Goal: Information Seeking & Learning: Learn about a topic

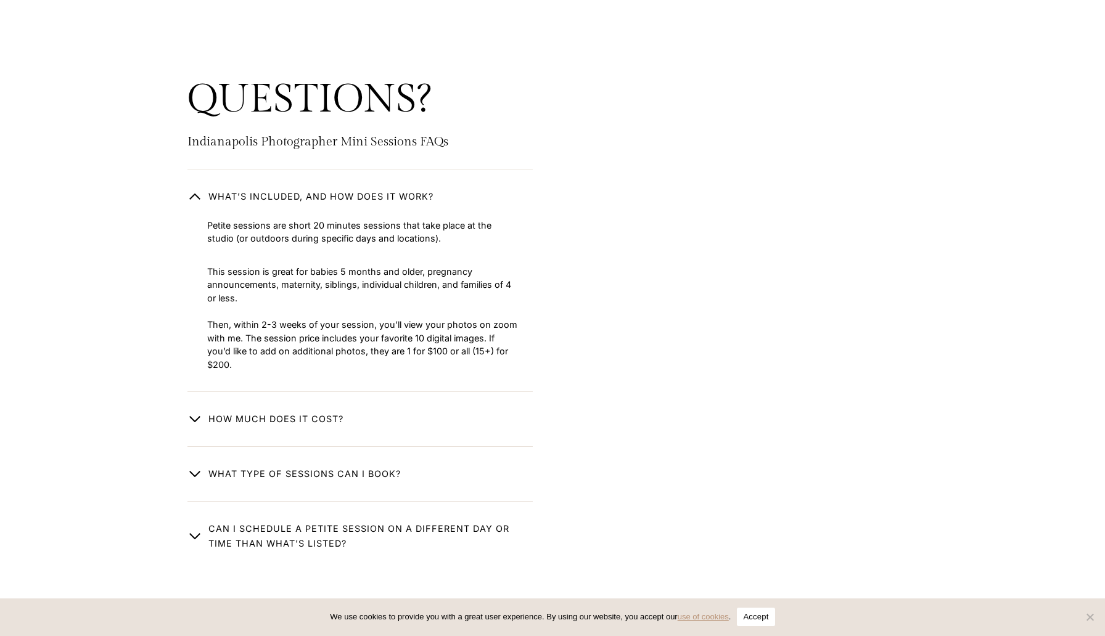
scroll to position [2085, 0]
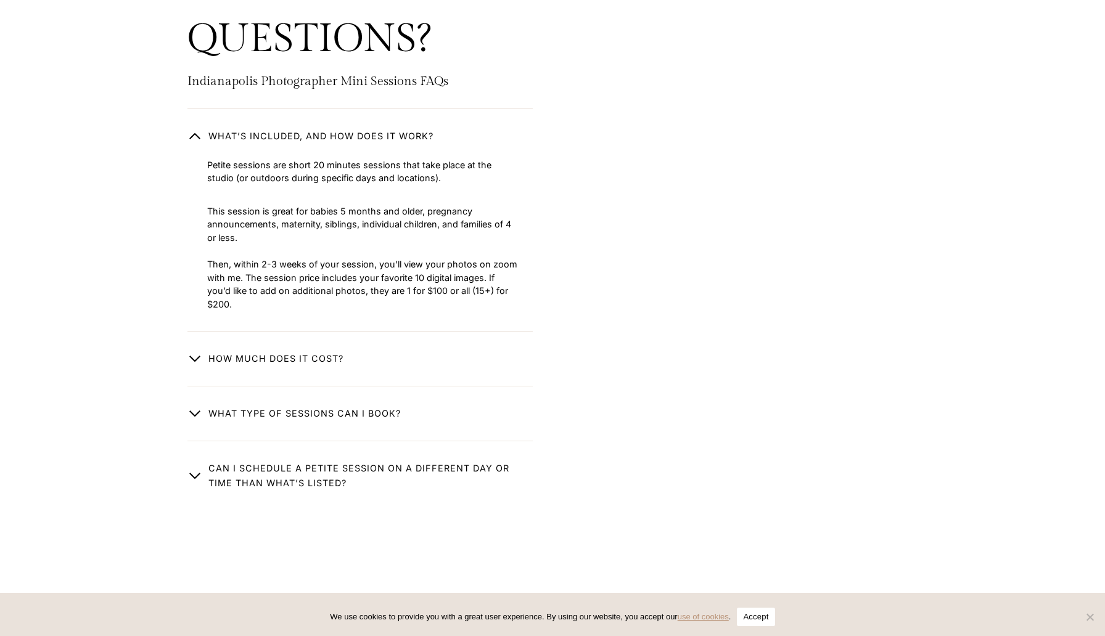
click at [197, 361] on span "button" at bounding box center [194, 358] width 15 height 15
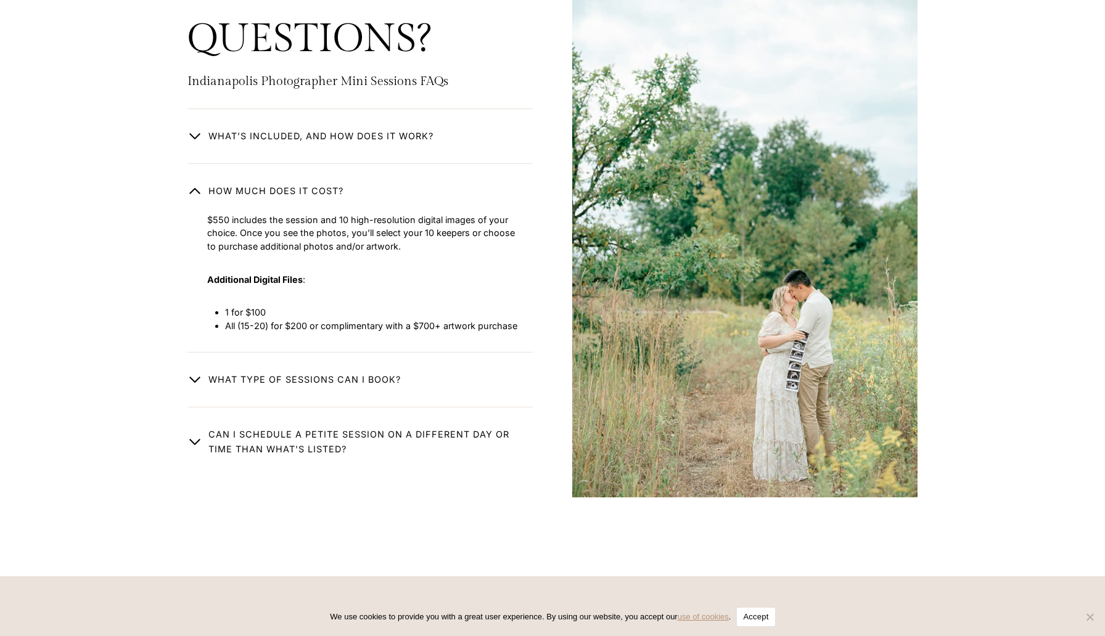
click at [218, 382] on span "What type of Sessions Can I book?" at bounding box center [304, 379] width 192 height 15
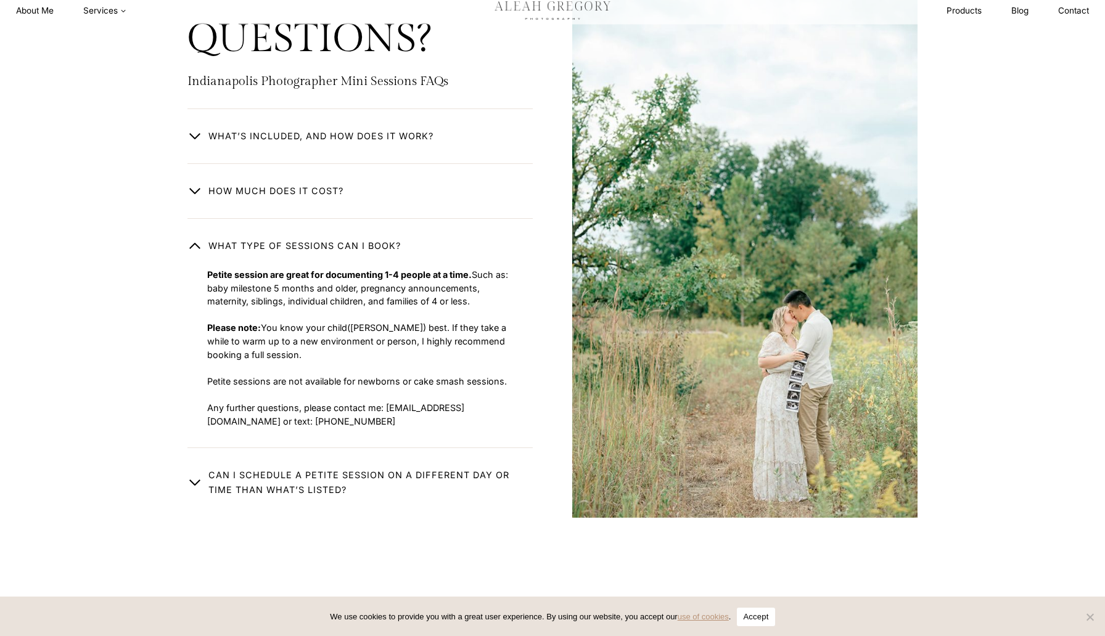
click at [202, 492] on button "Can I schedule a petite session on a different day or time than what’s listed?" at bounding box center [359, 473] width 345 height 50
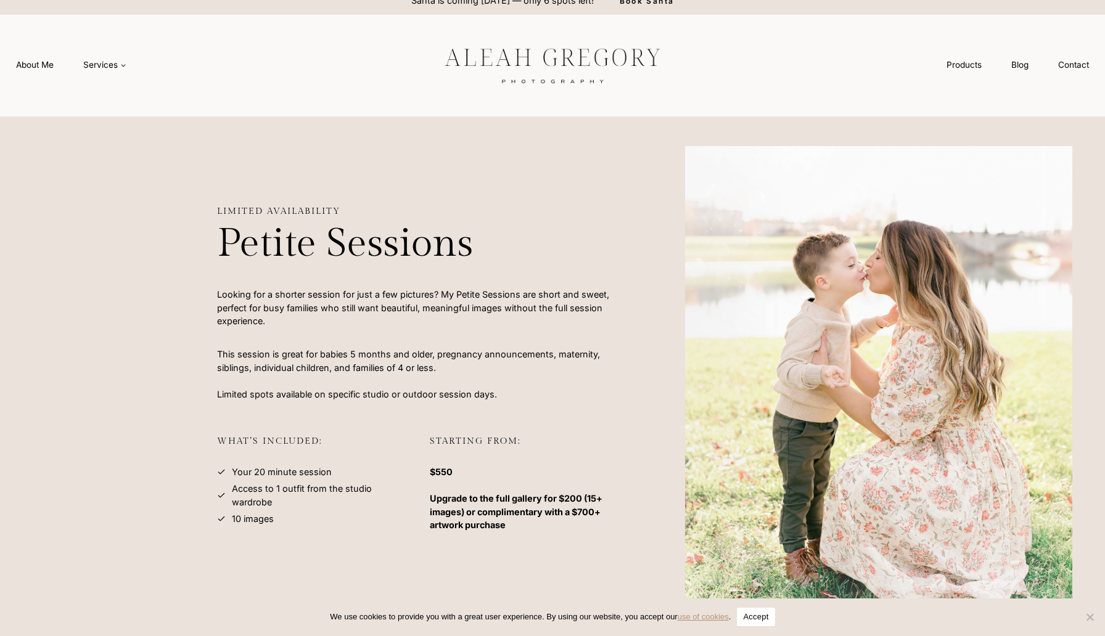
scroll to position [14, 0]
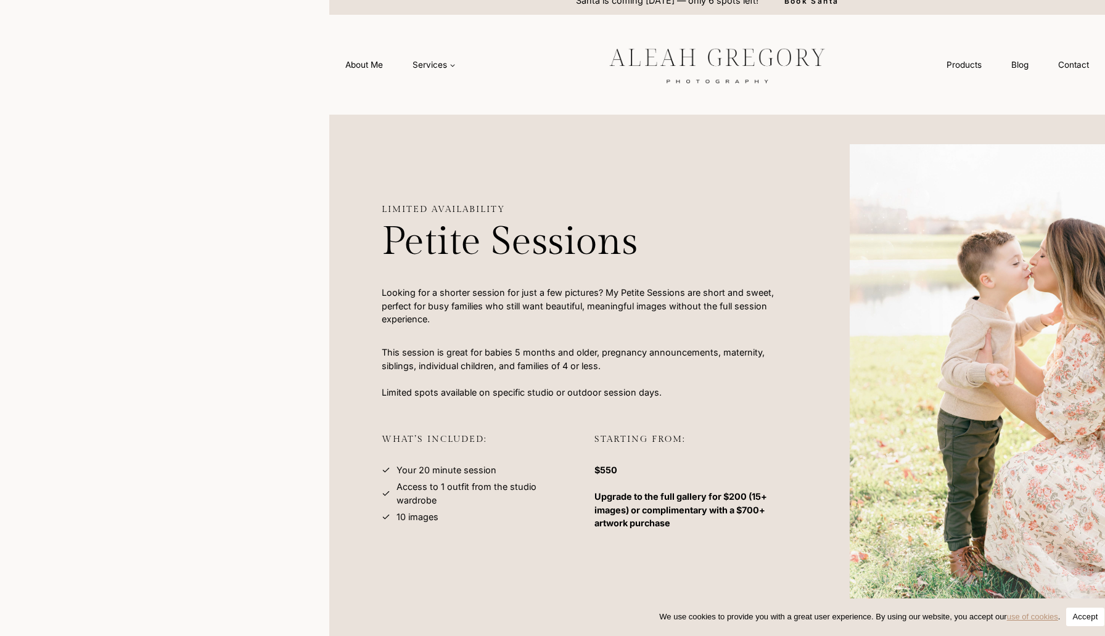
drag, startPoint x: 212, startPoint y: 124, endPoint x: 320, endPoint y: 137, distance: 108.7
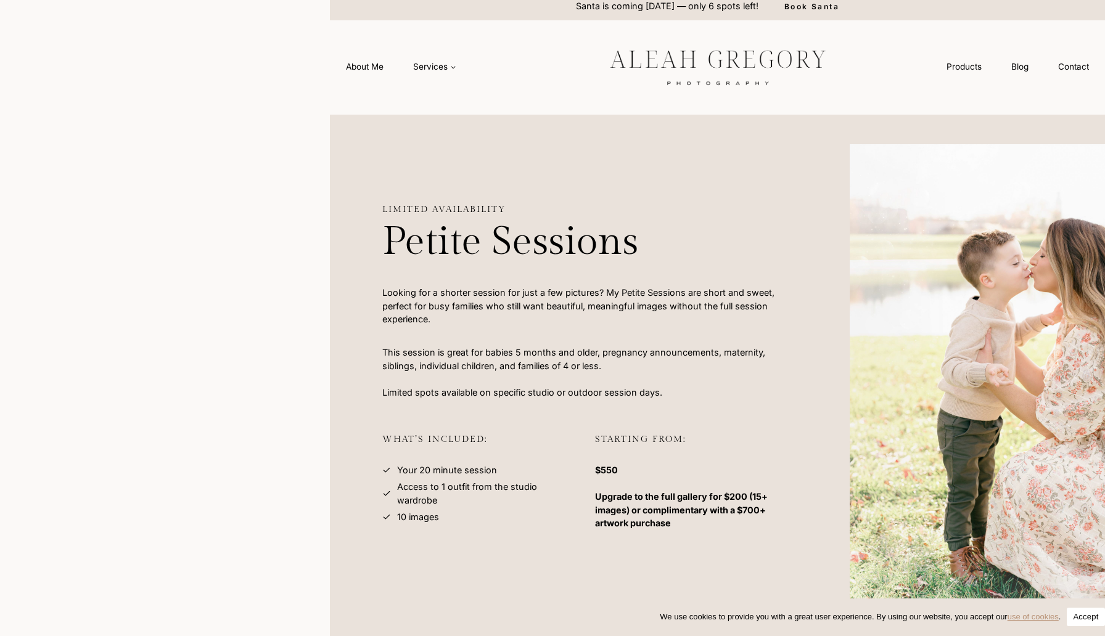
scroll to position [6, 0]
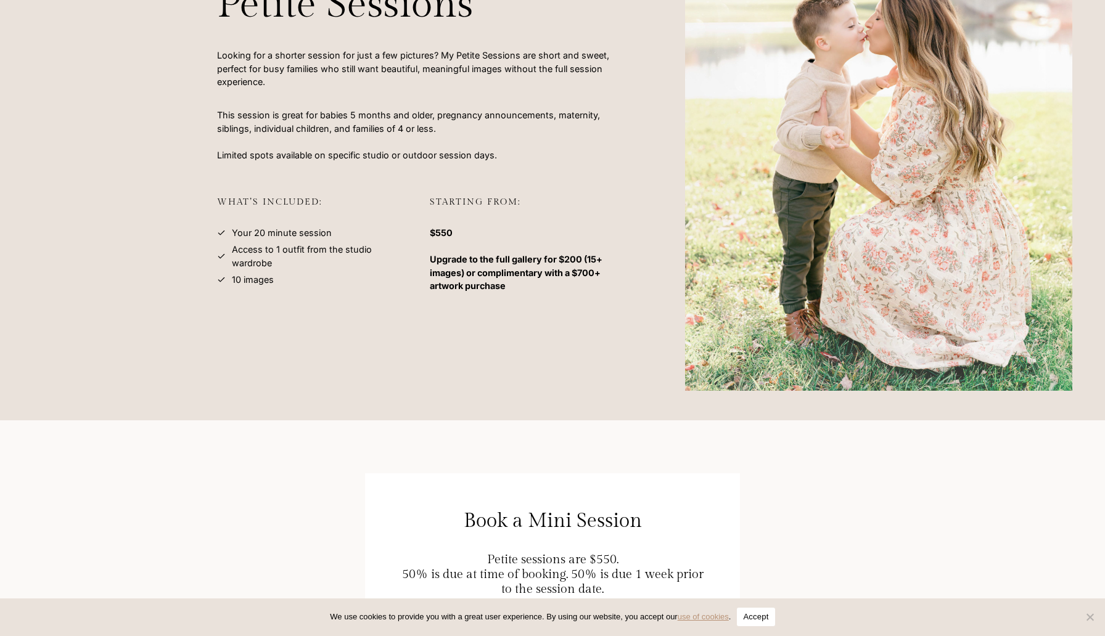
scroll to position [253, 0]
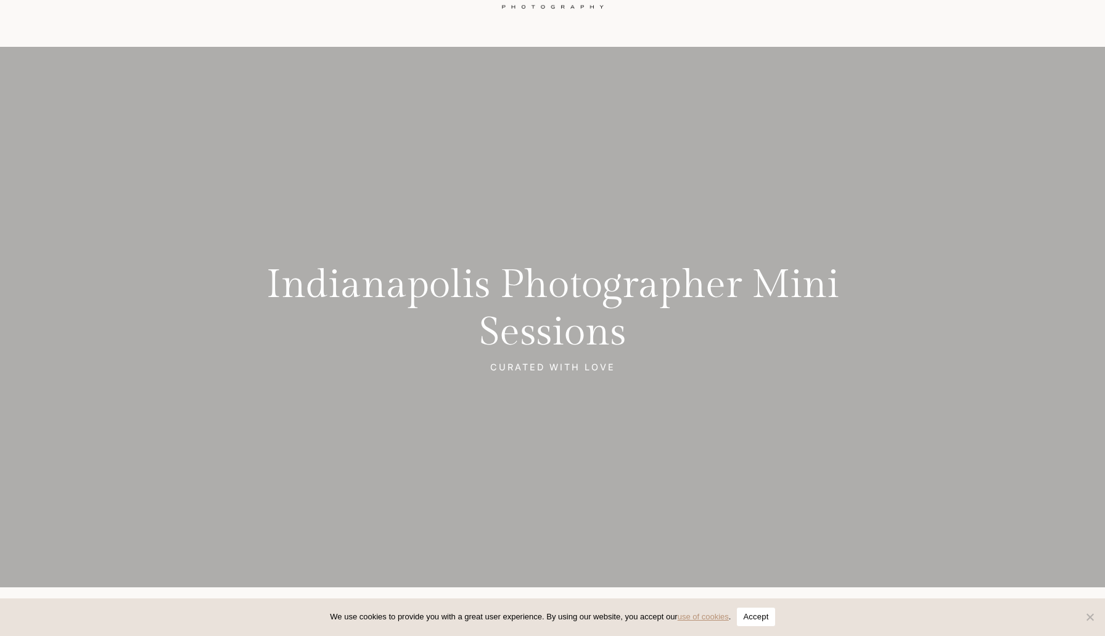
scroll to position [88, 0]
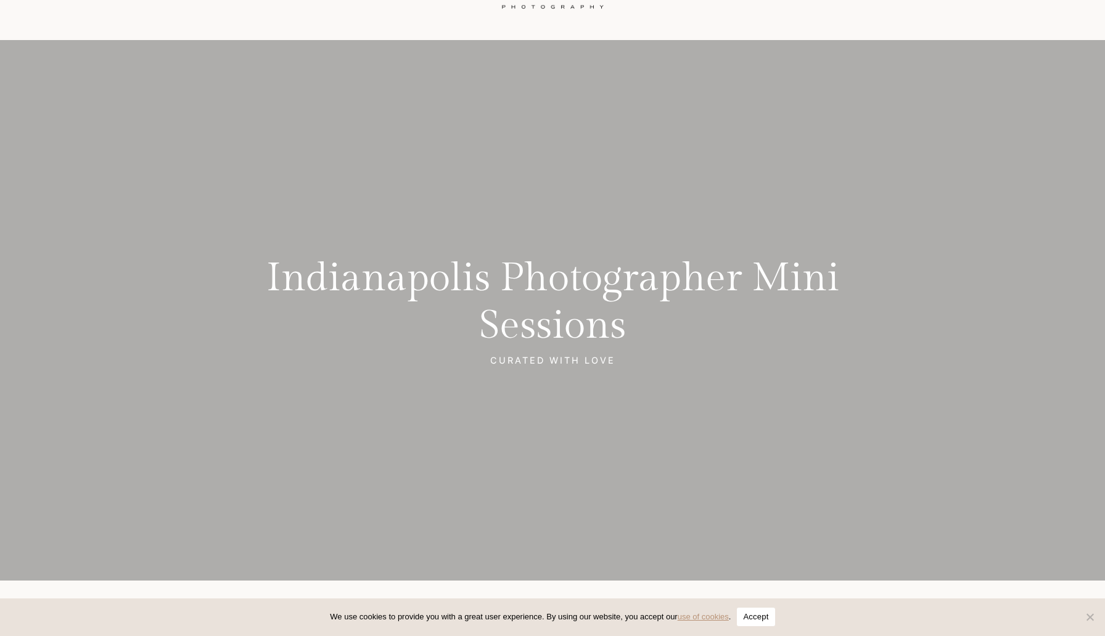
click at [774, 608] on button "Accept" at bounding box center [756, 617] width 38 height 18
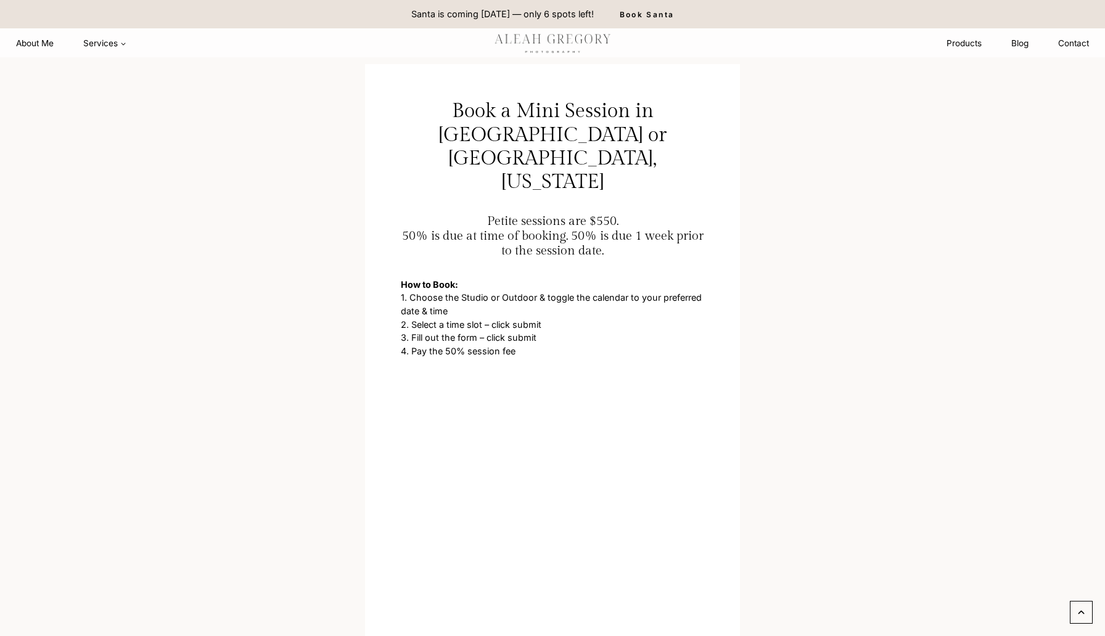
scroll to position [763, 0]
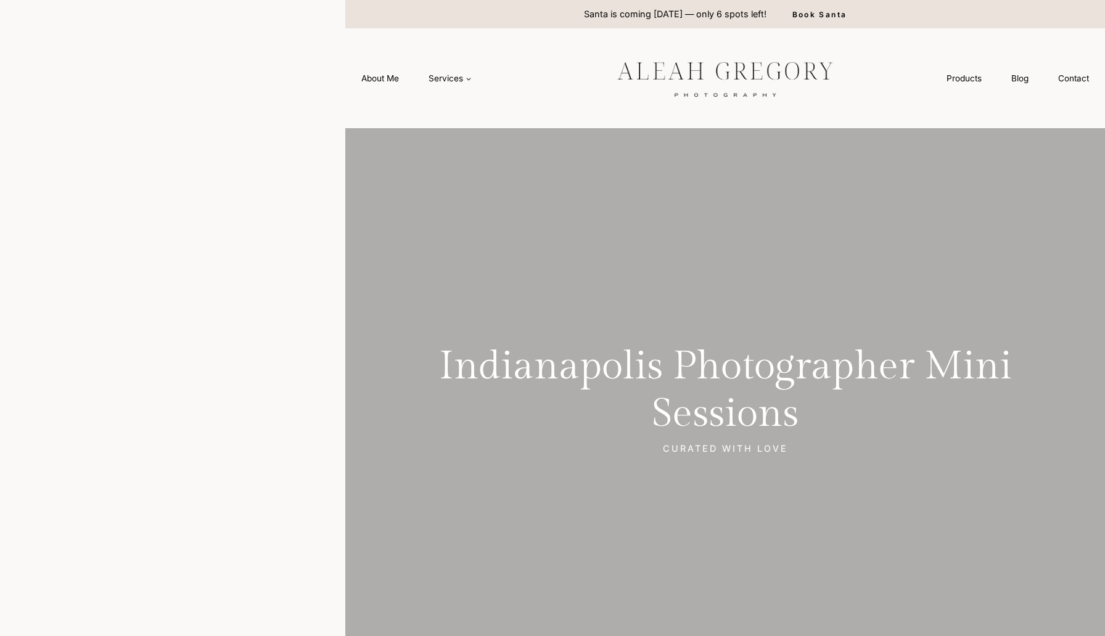
drag, startPoint x: 212, startPoint y: 144, endPoint x: 335, endPoint y: 147, distance: 123.3
click at [0, 0] on headings-map at bounding box center [0, 0] width 0 height 0
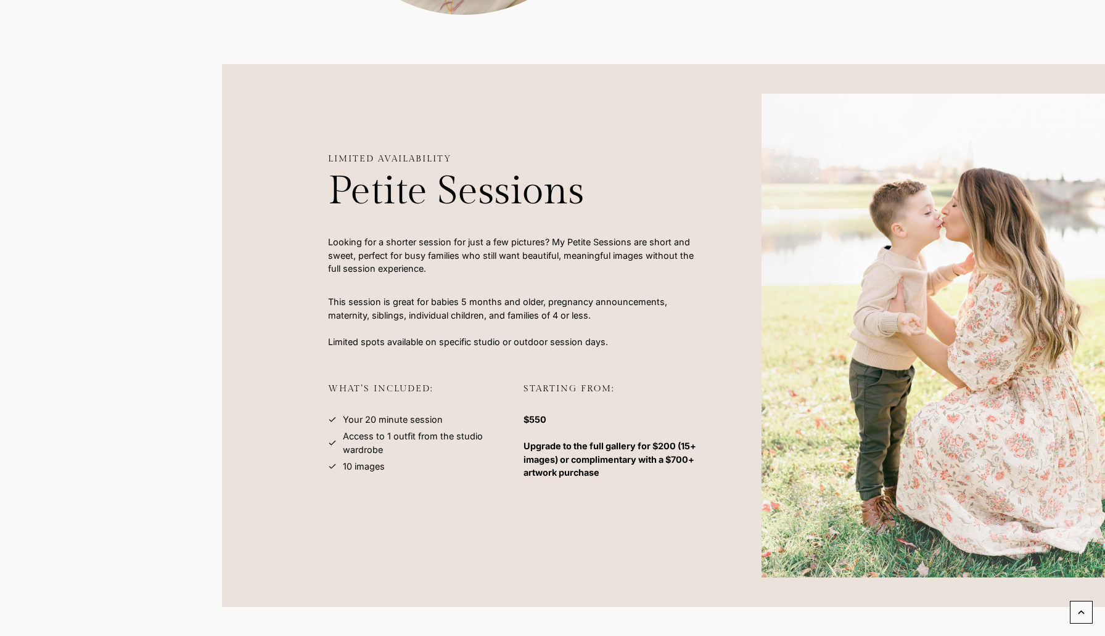
scroll to position [1078, 0]
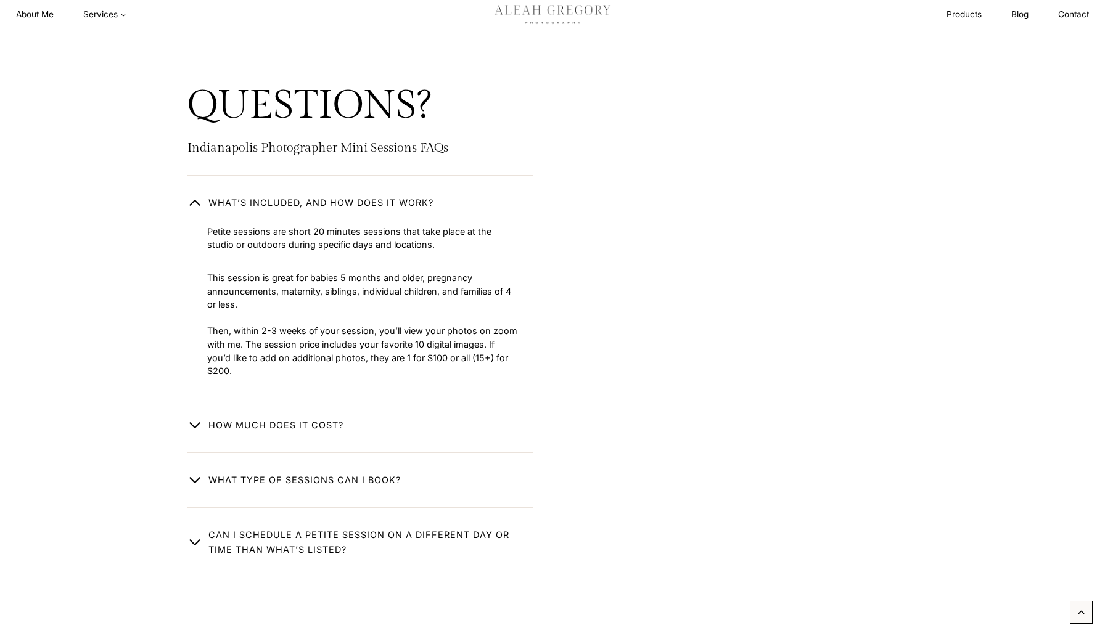
scroll to position [3101, 0]
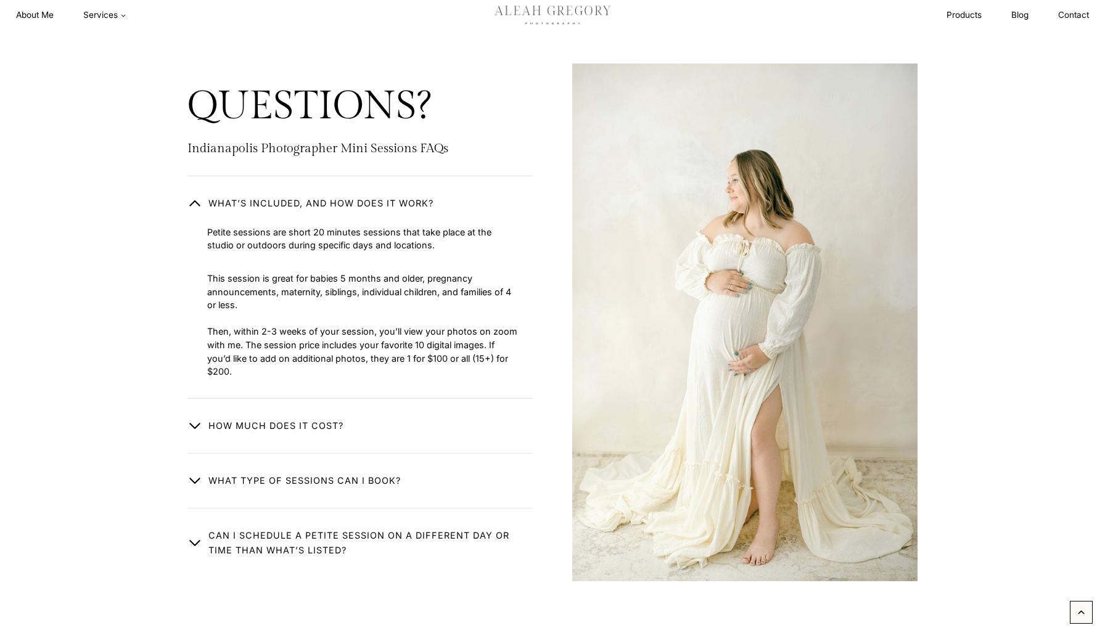
click at [294, 528] on span "Can I schedule a petite session on a different day or time than what’s listed?" at bounding box center [360, 543] width 305 height 30
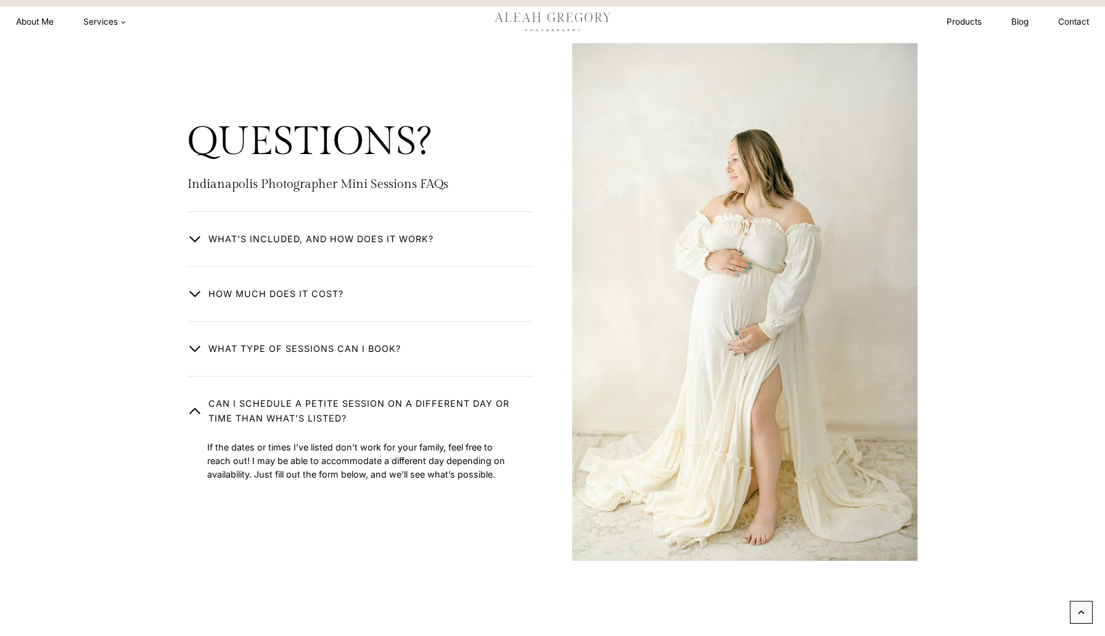
click at [302, 342] on span "What type of Sessions Can I book?" at bounding box center [304, 349] width 192 height 15
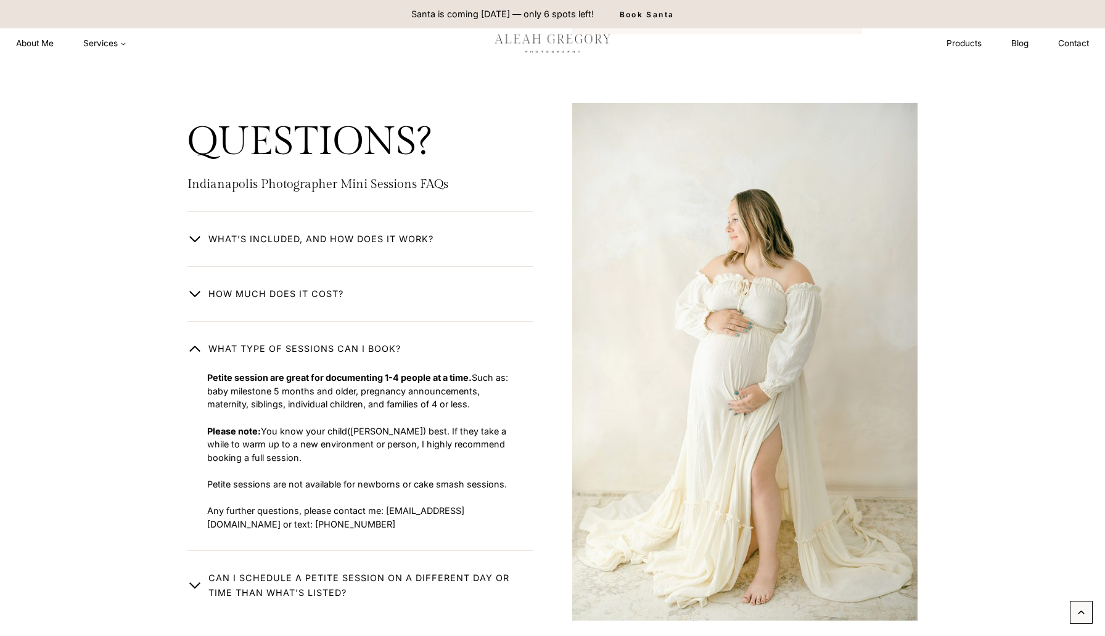
scroll to position [3061, 0]
click at [289, 287] on span "How much does it cost?" at bounding box center [275, 294] width 135 height 15
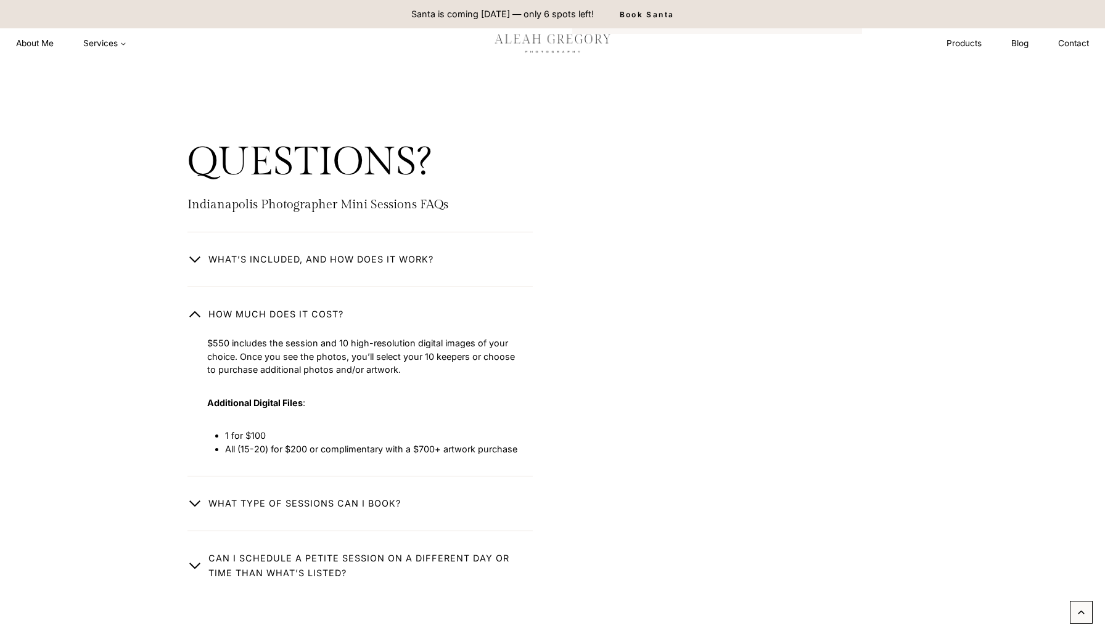
click at [302, 252] on span "What’s included, and how does it work?" at bounding box center [320, 259] width 225 height 15
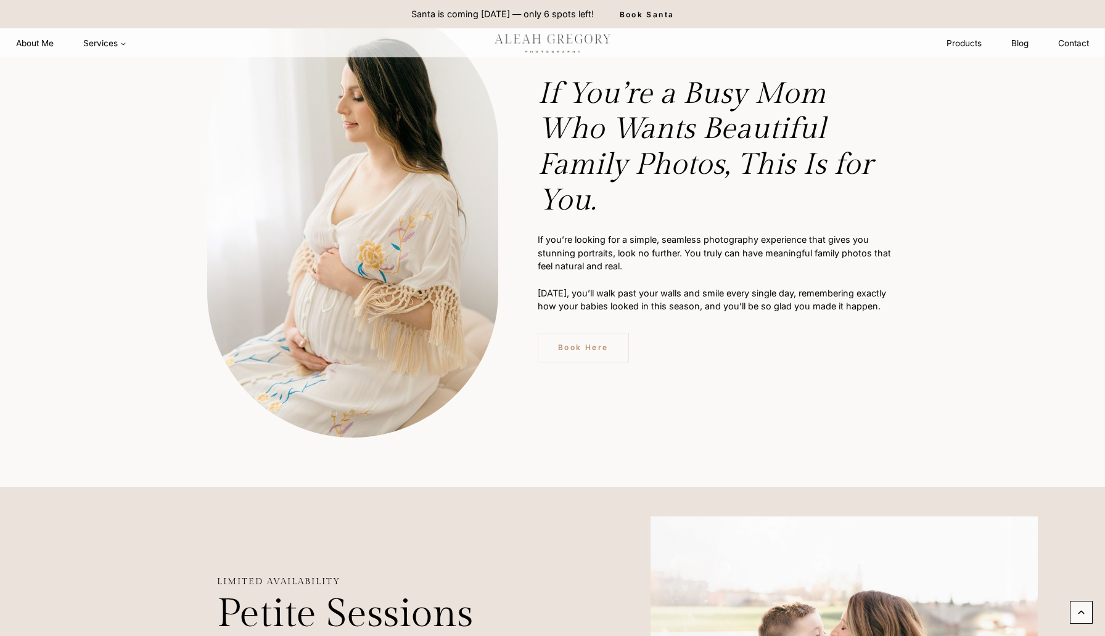
scroll to position [476, 0]
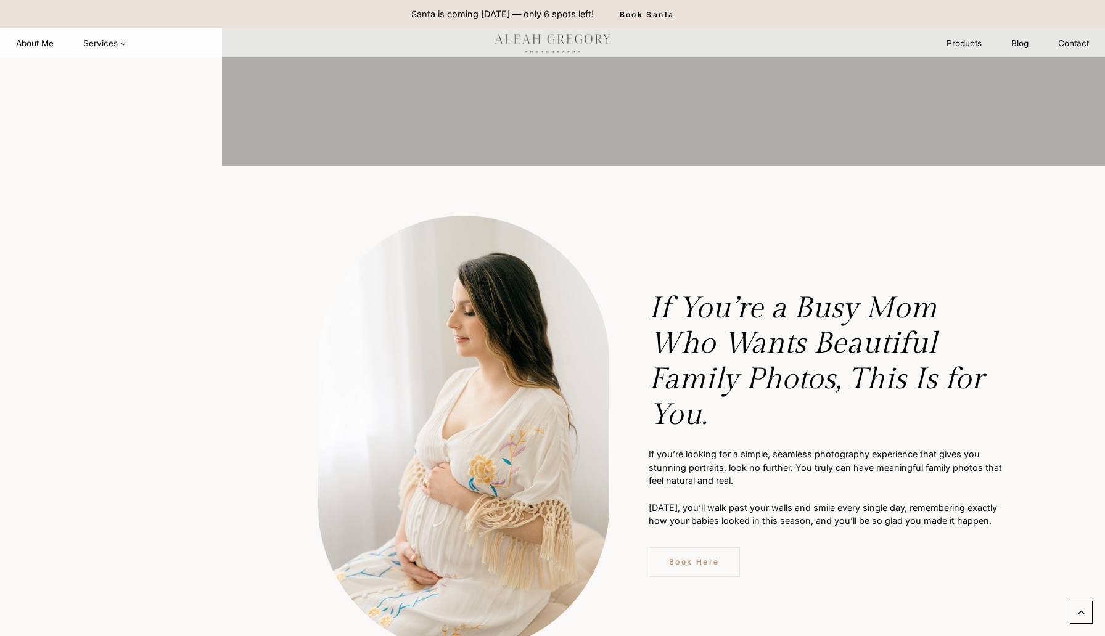
scroll to position [436, 0]
